Goal: Information Seeking & Learning: Check status

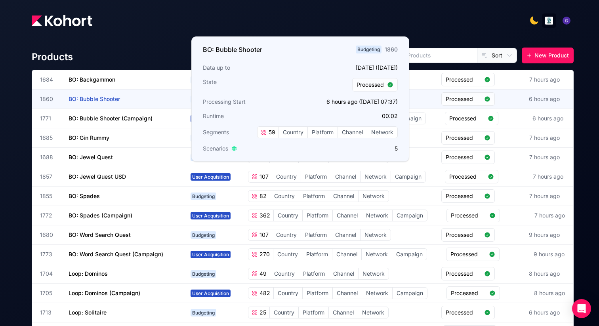
click at [104, 98] on span "BO: Bubble Shooter" at bounding box center [93, 98] width 51 height 7
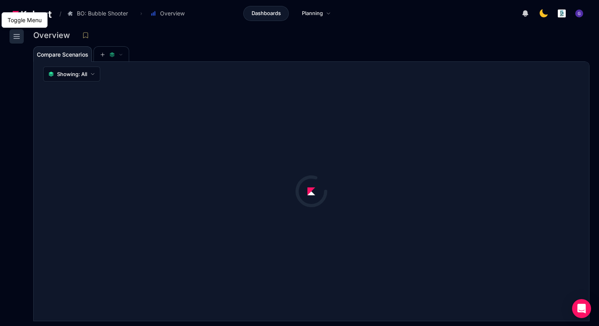
click at [17, 39] on icon at bounding box center [17, 37] width 10 height 10
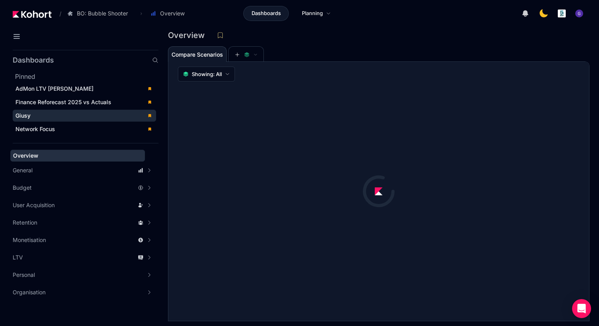
click at [34, 116] on div "Giusy" at bounding box center [78, 116] width 127 height 8
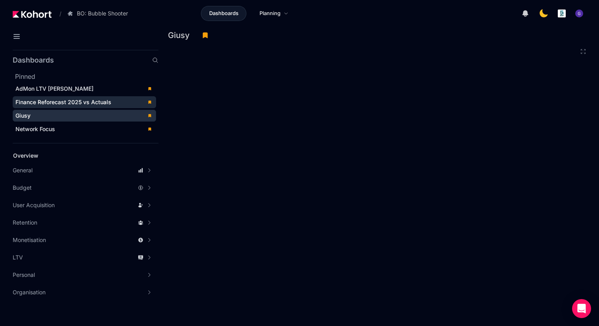
click at [115, 104] on div "Finance Reforecast 2025 vs Actuals" at bounding box center [78, 102] width 127 height 8
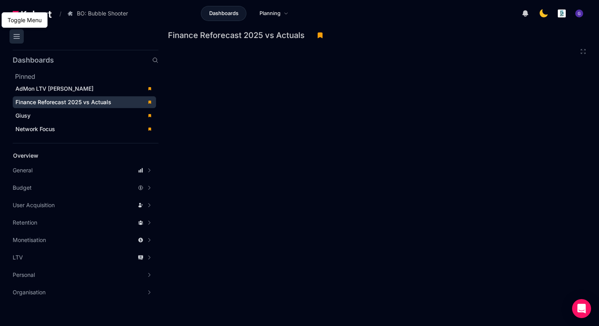
click at [18, 37] on icon at bounding box center [17, 37] width 10 height 10
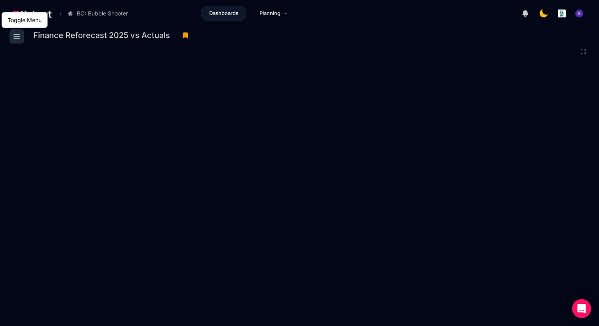
click at [19, 36] on icon at bounding box center [17, 36] width 6 height 4
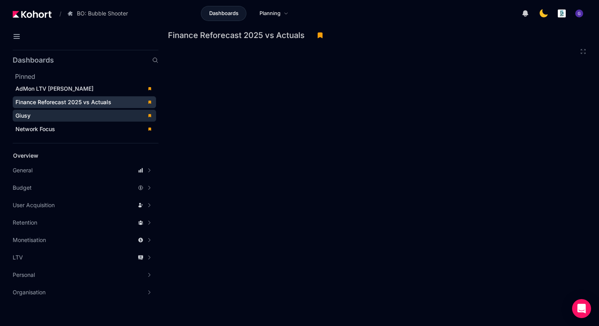
click at [37, 120] on span "Giusy" at bounding box center [84, 116] width 143 height 12
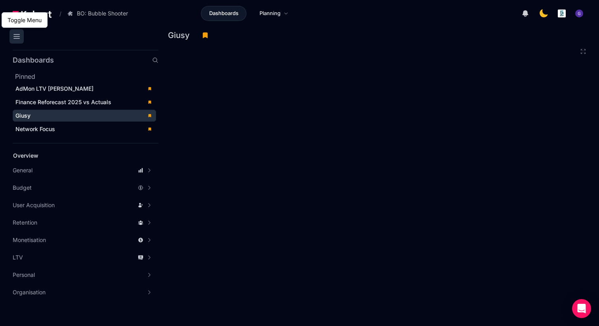
click at [19, 36] on icon at bounding box center [17, 37] width 10 height 10
